Goal: Communication & Community: Answer question/provide support

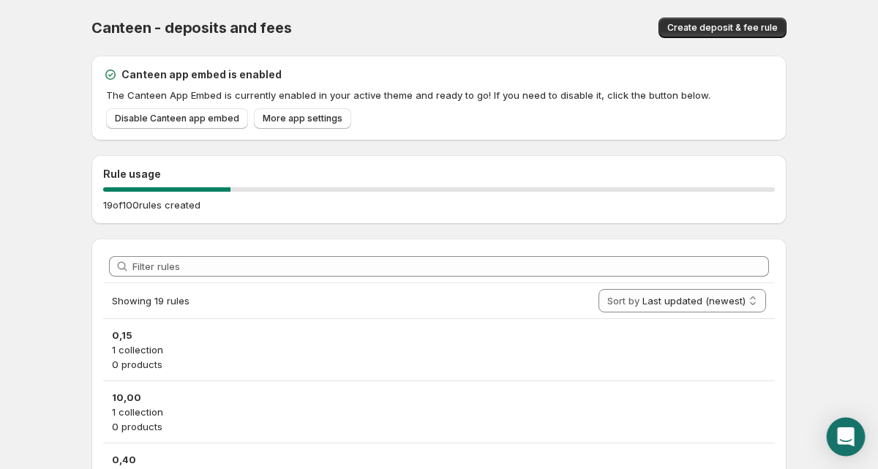
click at [839, 438] on icon "Open Intercom Messenger" at bounding box center [845, 436] width 17 height 19
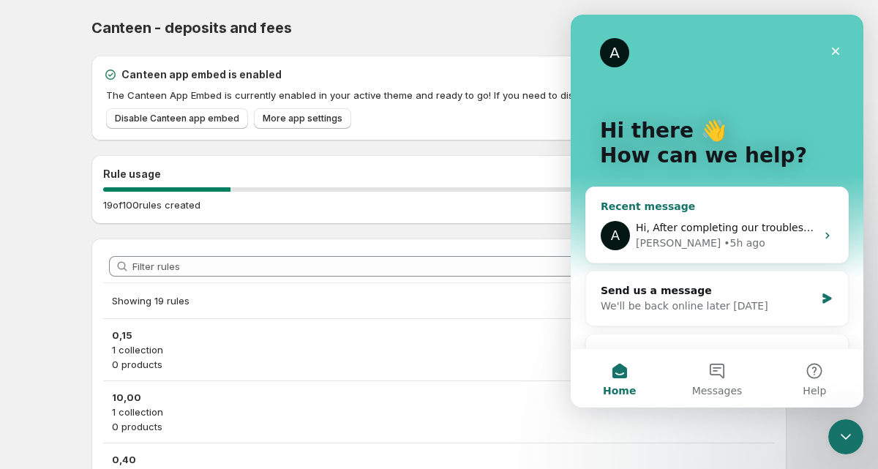
click at [755, 236] on div "[PERSON_NAME] • 5h ago" at bounding box center [725, 242] width 180 height 15
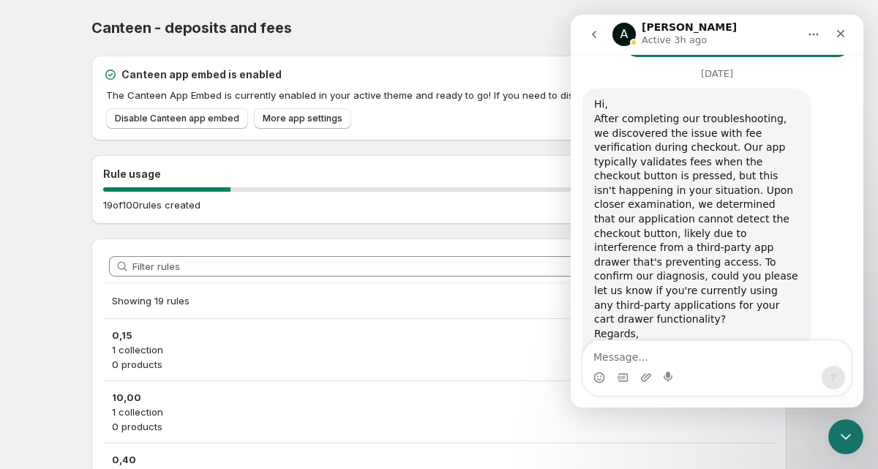
scroll to position [1791, 0]
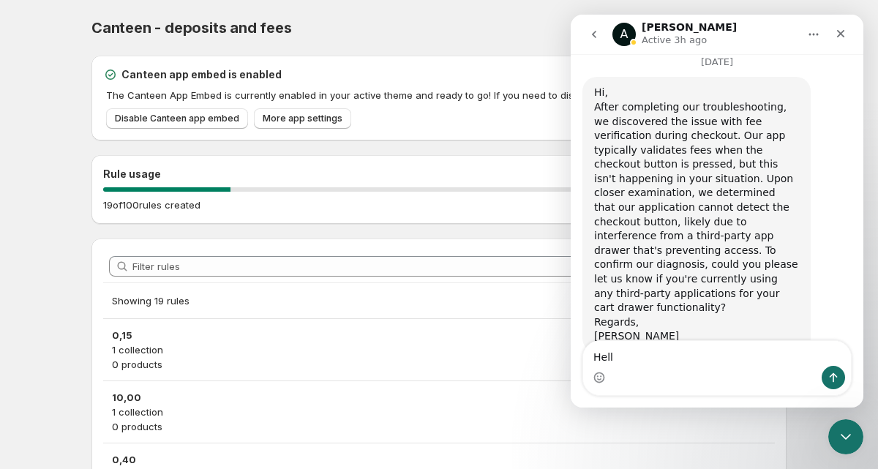
type textarea "Hell"
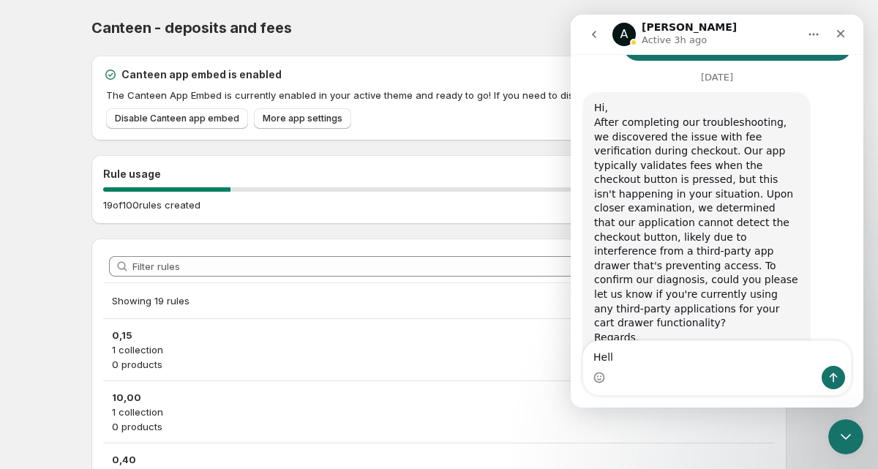
scroll to position [1791, 0]
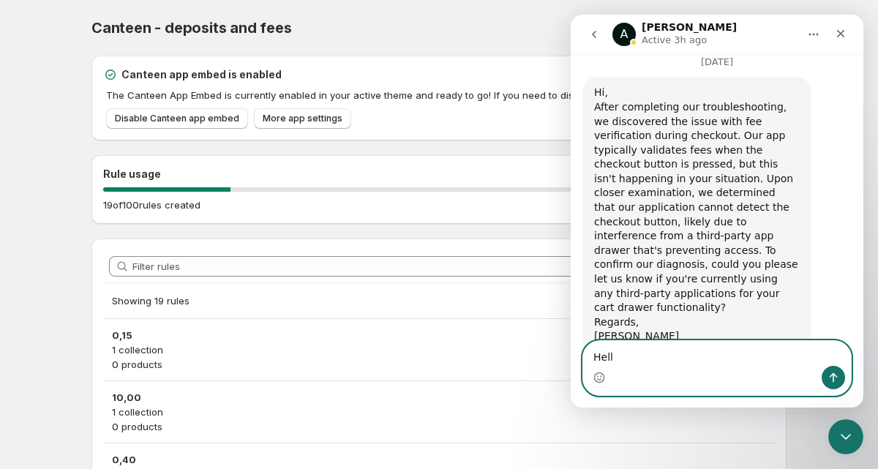
drag, startPoint x: 635, startPoint y: 355, endPoint x: 568, endPoint y: 352, distance: 67.3
click at [570, 352] on html "A [PERSON_NAME] Active 3h ago Ask us anything, or share your feedback. Welcome.…" at bounding box center [716, 211] width 293 height 393
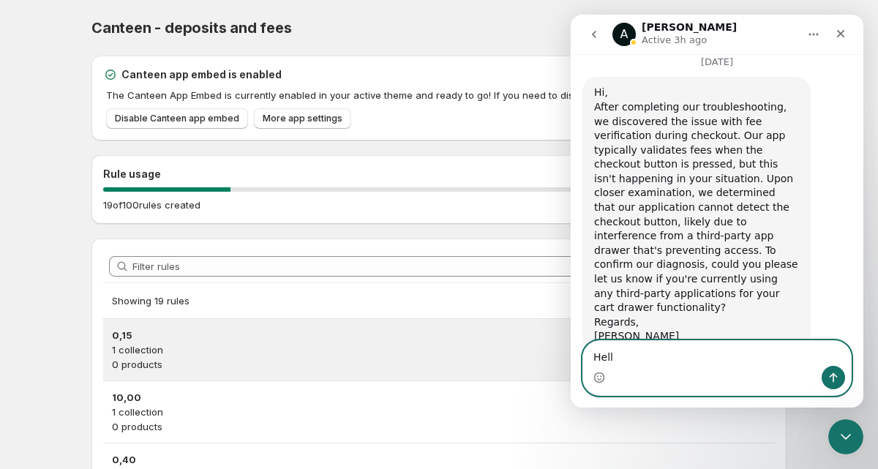
paste textarea "o We do use a another third-party app, namely UpCart Cart Drawer. This app repl…"
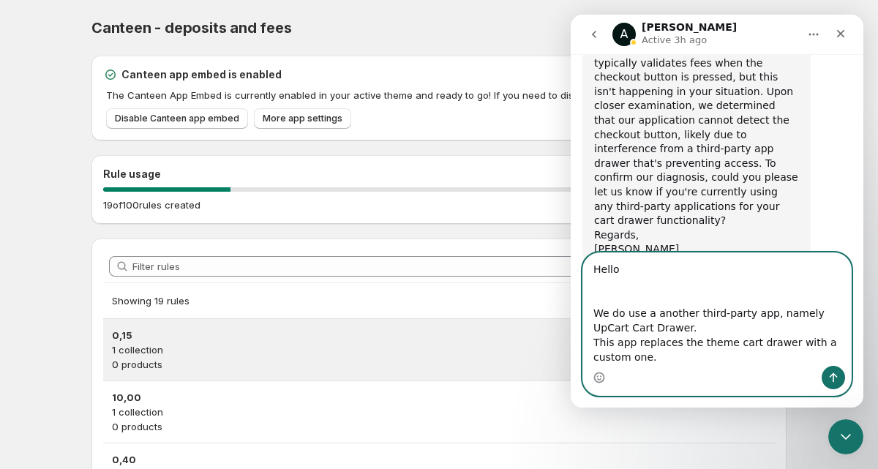
scroll to position [1879, 0]
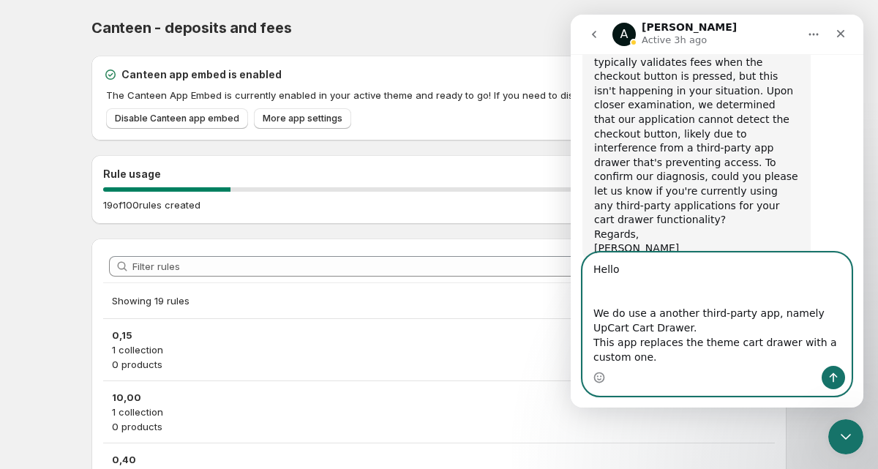
click at [615, 293] on textarea "Hello We do use a another third-party app, namely UpCart Cart Drawer. This app …" at bounding box center [717, 309] width 268 height 113
type textarea "Hello We do use a another third-party app, namely UpCart Cart Drawer. This app …"
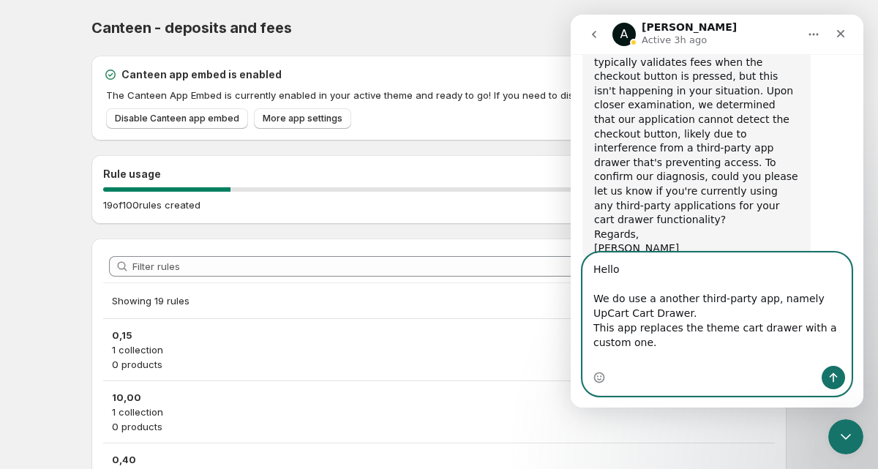
scroll to position [1864, 0]
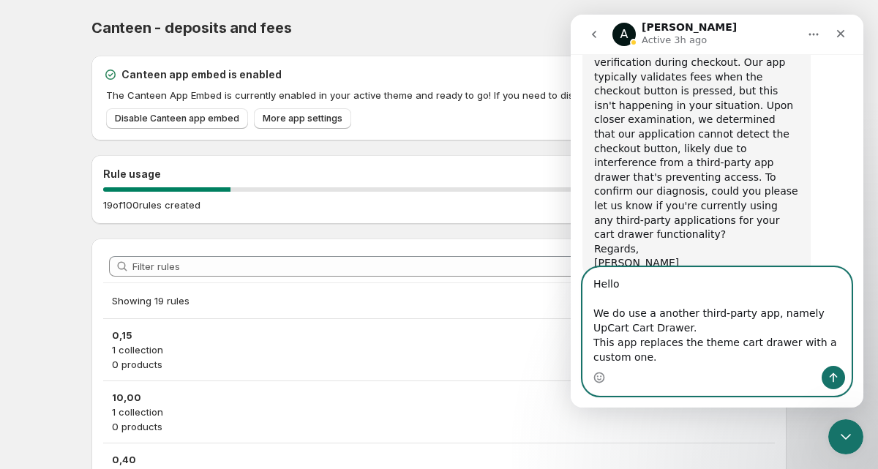
click at [680, 346] on textarea "Hello We do use a another third-party app, namely UpCart Cart Drawer. This app …" at bounding box center [717, 317] width 268 height 98
click at [683, 356] on textarea "Hello We do use a another third-party app, namely UpCart Cart Drawer. This app …" at bounding box center [717, 317] width 268 height 98
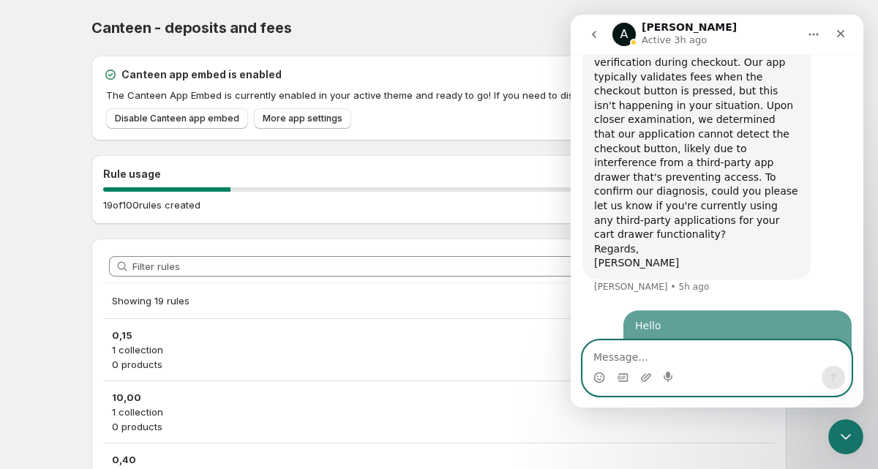
scroll to position [1899, 0]
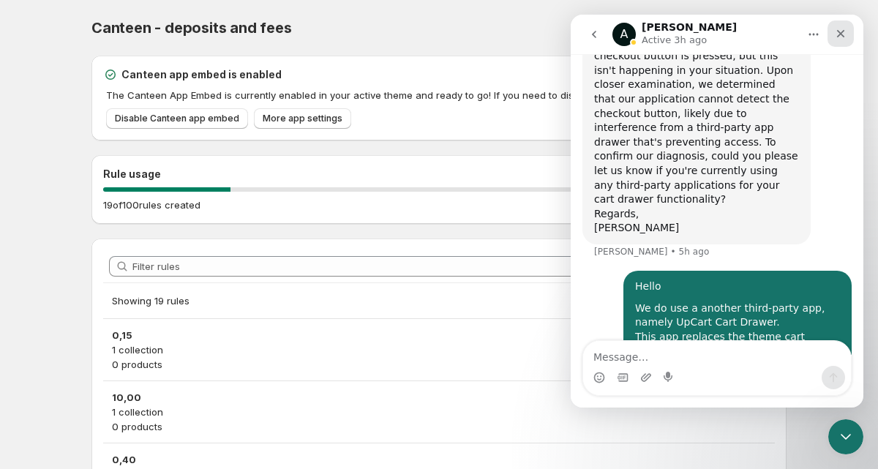
click at [842, 29] on icon "Close" at bounding box center [840, 34] width 12 height 12
